Goal: Register for event/course

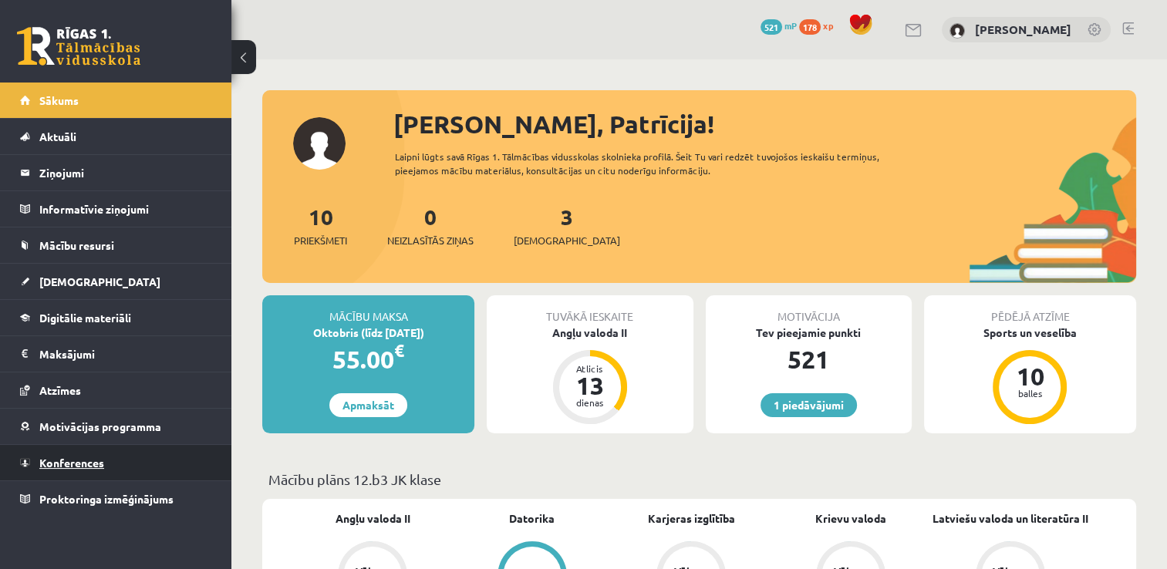
click at [71, 456] on span "Konferences" at bounding box center [71, 463] width 65 height 14
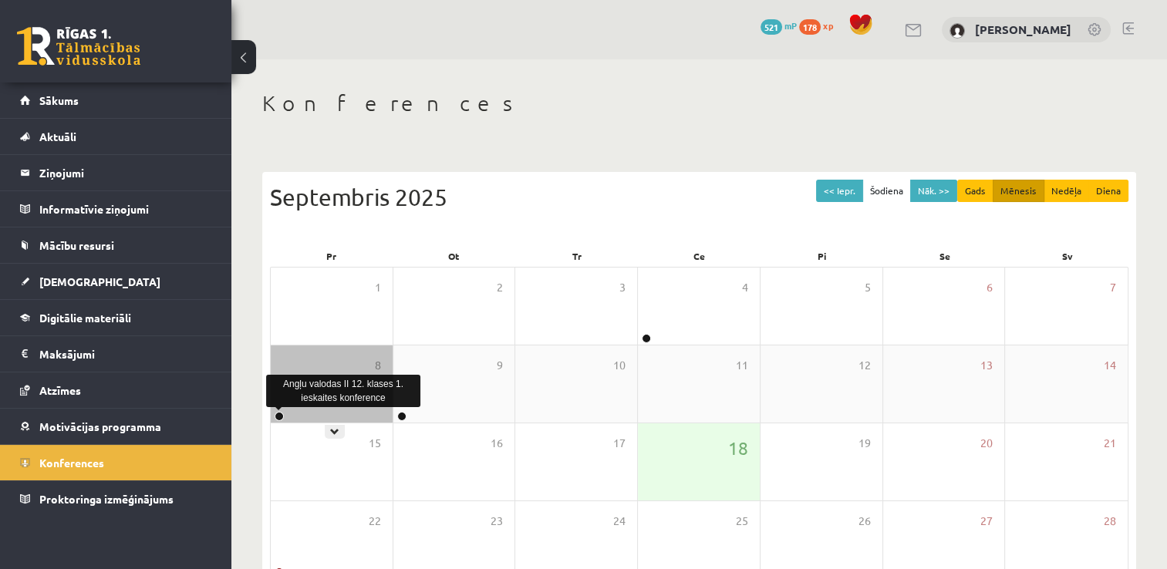
click at [277, 418] on link at bounding box center [279, 416] width 9 height 9
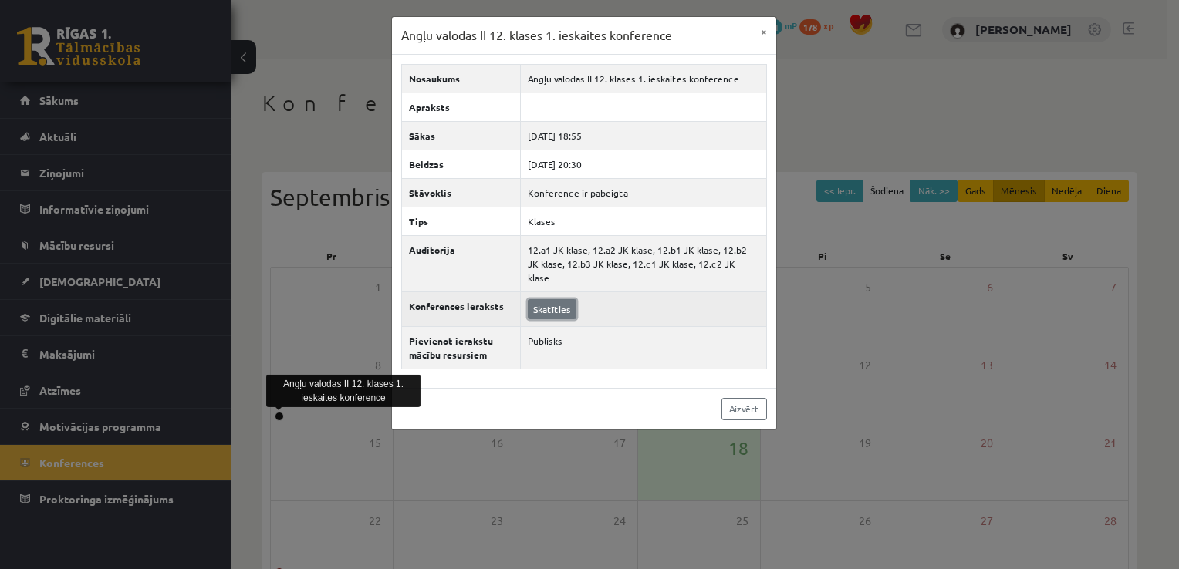
click at [560, 299] on link "Skatīties" at bounding box center [552, 309] width 49 height 20
